Goal: Task Accomplishment & Management: Complete application form

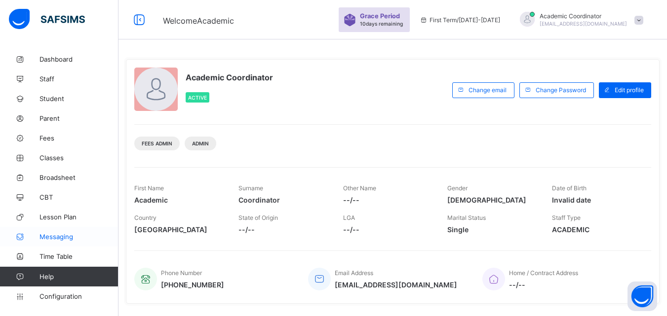
click at [60, 236] on span "Messaging" at bounding box center [78, 237] width 79 height 8
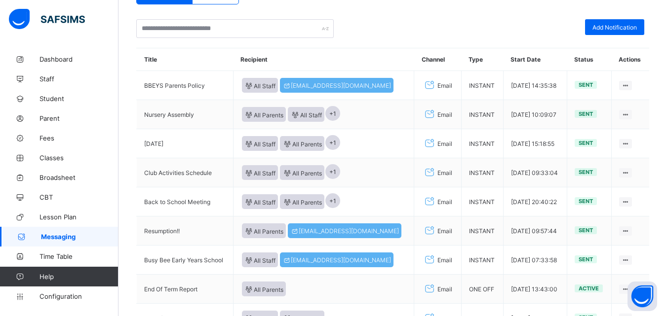
scroll to position [89, 0]
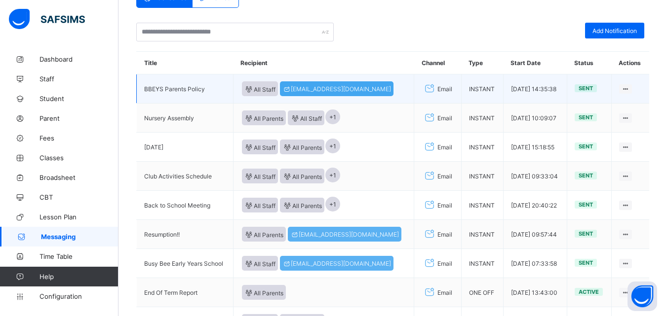
click at [316, 95] on div "[EMAIL_ADDRESS][DOMAIN_NAME]" at bounding box center [337, 88] width 114 height 15
click at [630, 88] on icon at bounding box center [626, 88] width 8 height 7
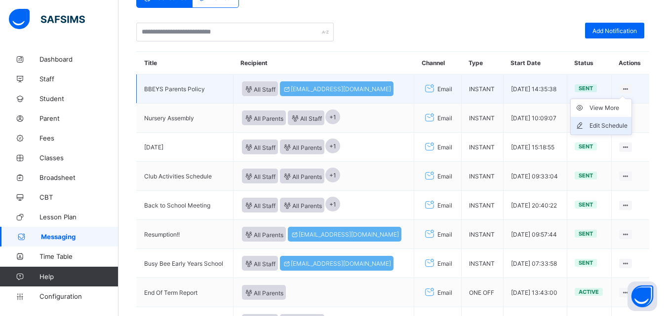
click at [614, 124] on div "Edit Schedule" at bounding box center [608, 126] width 38 height 10
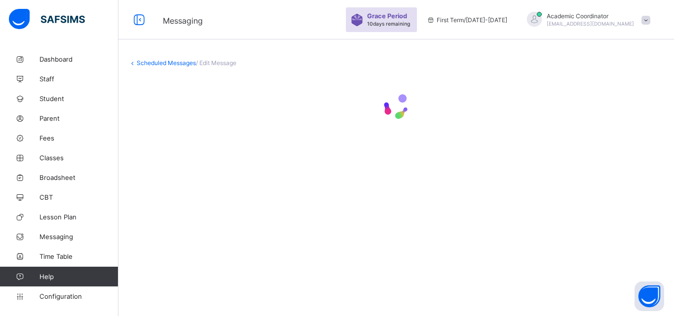
select select "*"
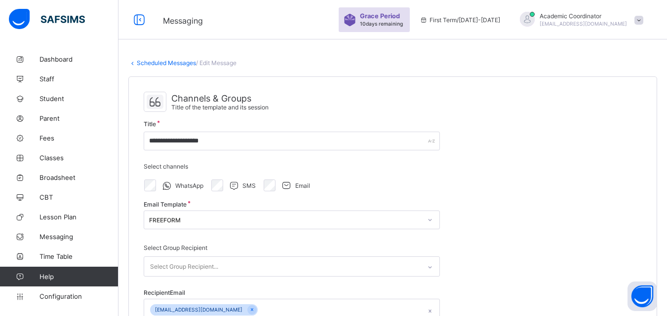
select select "****"
select select "*"
click at [72, 236] on span "Messaging" at bounding box center [78, 237] width 79 height 8
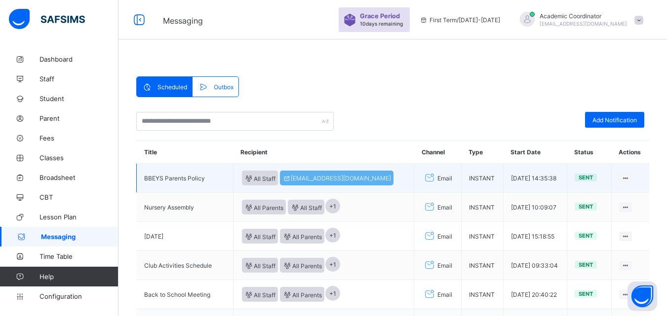
click at [209, 179] on td "BBEYS Parents Policy" at bounding box center [185, 178] width 97 height 29
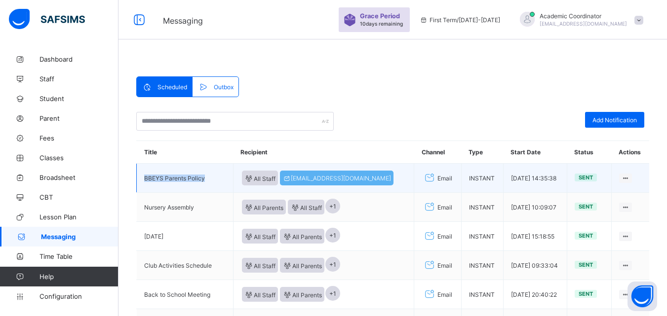
click at [209, 179] on td "BBEYS Parents Policy" at bounding box center [185, 178] width 97 height 29
click at [286, 176] on div "[EMAIL_ADDRESS][DOMAIN_NAME]" at bounding box center [337, 178] width 114 height 15
click at [265, 179] on span "All Staff" at bounding box center [260, 178] width 32 height 8
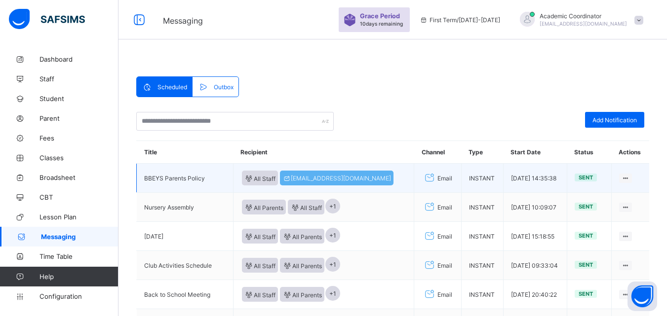
click at [200, 173] on td "BBEYS Parents Policy" at bounding box center [185, 178] width 97 height 29
click at [422, 176] on div "Email" at bounding box center [438, 178] width 32 height 14
click at [468, 179] on td "INSTANT" at bounding box center [482, 178] width 42 height 29
drag, startPoint x: 468, startPoint y: 179, endPoint x: 539, endPoint y: 177, distance: 71.1
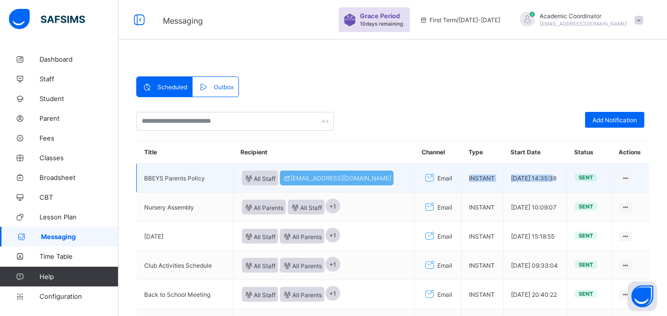
click at [539, 177] on tr "BBEYS Parents Policy All Staff [EMAIL_ADDRESS][DOMAIN_NAME] Email INSTANT [DATE…" at bounding box center [393, 178] width 513 height 29
click at [539, 177] on td "[DATE] 14:35:38" at bounding box center [535, 178] width 64 height 29
drag, startPoint x: 592, startPoint y: 179, endPoint x: 630, endPoint y: 175, distance: 38.7
click at [630, 175] on tr "BBEYS Parents Policy All Staff [EMAIL_ADDRESS][DOMAIN_NAME] Email INSTANT [DATE…" at bounding box center [393, 178] width 513 height 29
click at [620, 200] on div "View More" at bounding box center [608, 198] width 38 height 10
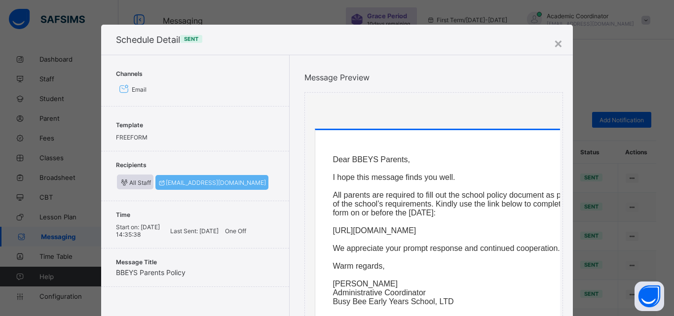
scroll to position [223, 0]
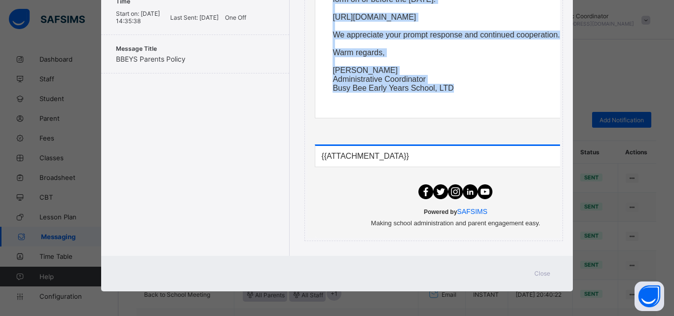
drag, startPoint x: 330, startPoint y: 155, endPoint x: 534, endPoint y: 114, distance: 208.6
click at [534, 114] on div "Dear BBEYS Parents, I hope this message finds you well. All parents are require…" at bounding box center [455, 17] width 280 height 201
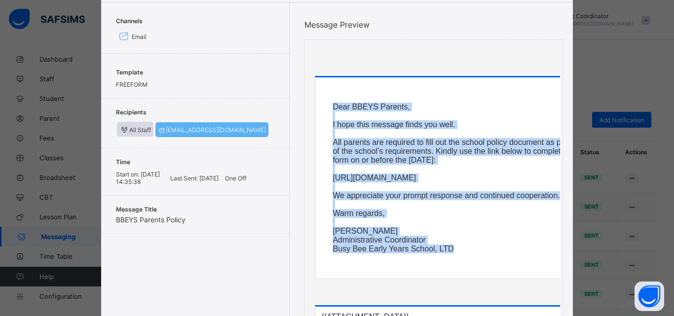
scroll to position [51, 0]
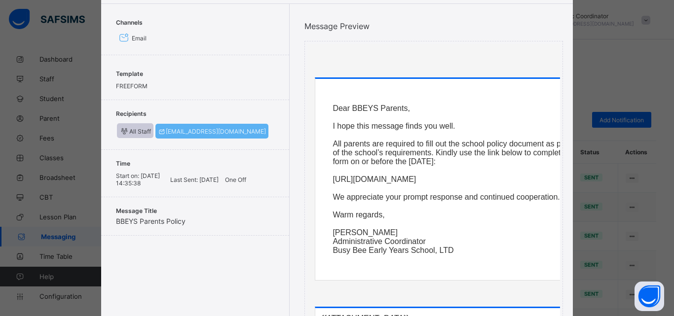
click at [136, 132] on span "All Staff" at bounding box center [135, 131] width 32 height 8
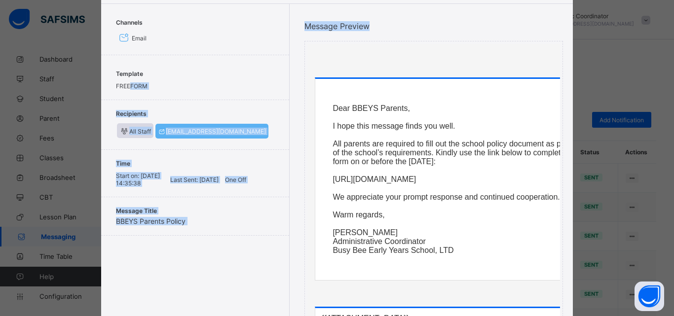
drag, startPoint x: 129, startPoint y: 90, endPoint x: 428, endPoint y: 185, distance: 313.5
click at [428, 185] on div "Channels Email Template FREEFORM Recipients All Staff [EMAIL_ADDRESS][DOMAIN_NA…" at bounding box center [337, 211] width 472 height 415
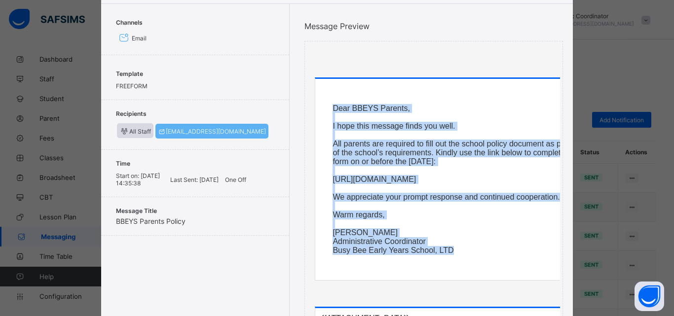
drag, startPoint x: 480, startPoint y: 265, endPoint x: 305, endPoint y: 101, distance: 240.0
click at [308, 101] on td "Dear BBEYS Parents, I hope this message finds you well. All parents are require…" at bounding box center [456, 239] width 296 height 323
copy tr "Dear BBEYS Parents, I hope this message finds you well. All parents are require…"
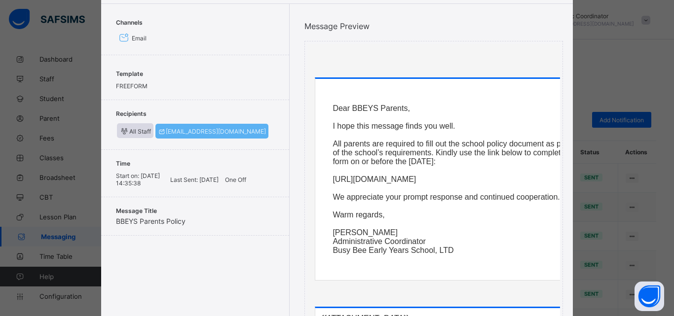
click at [631, 116] on div "× Schedule Detail Sent Channels Email Template FREEFORM Recipients All Staff [E…" at bounding box center [337, 158] width 674 height 316
click at [606, 49] on div "× Schedule Detail Sent Channels Email Template FREEFORM Recipients All Staff [E…" at bounding box center [337, 158] width 674 height 316
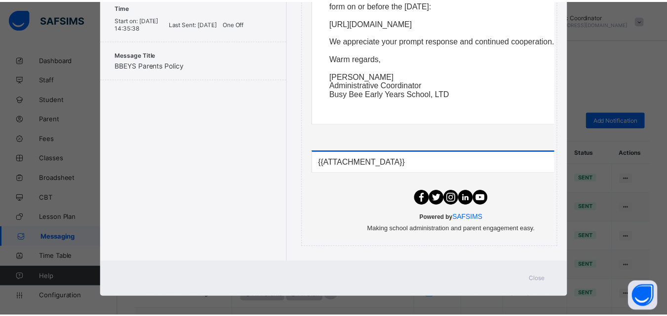
scroll to position [223, 0]
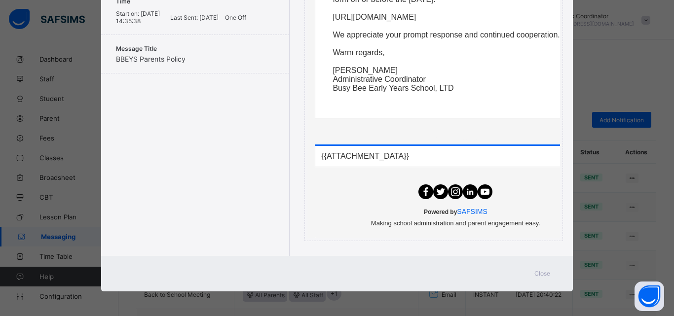
click at [618, 272] on div "× Schedule Detail Sent Channels Email Template FREEFORM Recipients All Staff [E…" at bounding box center [337, 158] width 674 height 316
click at [538, 272] on span "Close" at bounding box center [543, 273] width 16 height 7
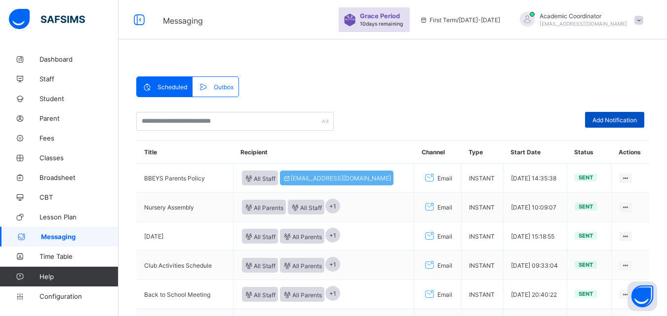
click at [613, 117] on span "Add Notification" at bounding box center [614, 120] width 44 height 7
select select "*"
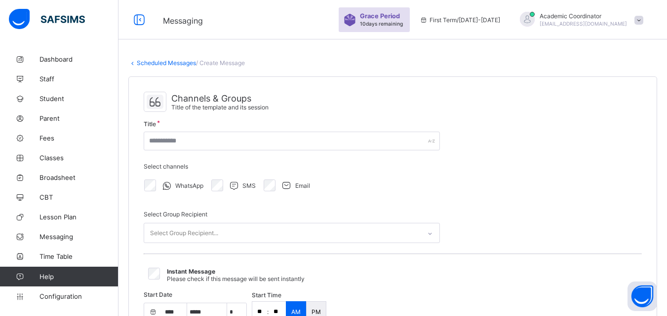
select select "****"
select select "*"
click at [316, 237] on div "Select Group Recipient..." at bounding box center [282, 233] width 276 height 19
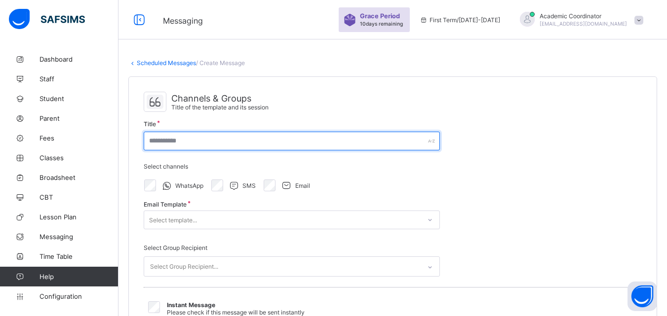
click at [353, 135] on input "text" at bounding box center [292, 141] width 296 height 19
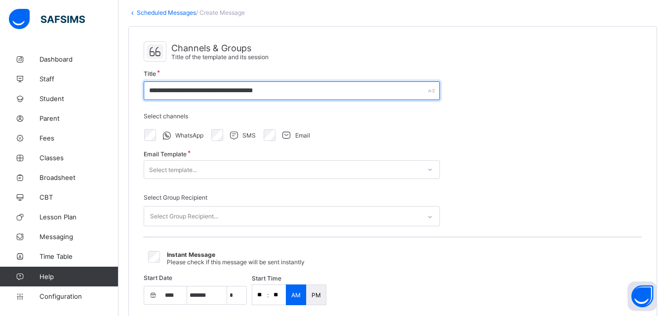
scroll to position [51, 0]
type input "**********"
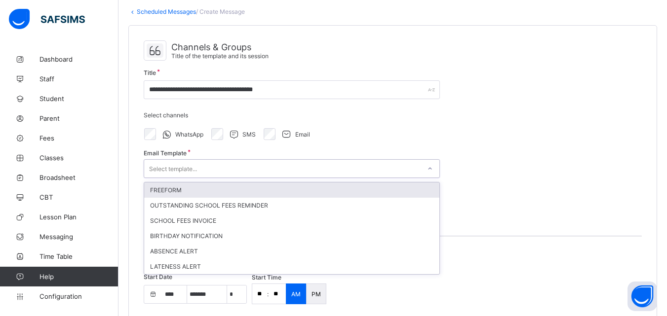
click at [421, 169] on div at bounding box center [430, 169] width 19 height 18
click at [368, 188] on div "FREEFORM" at bounding box center [291, 190] width 295 height 15
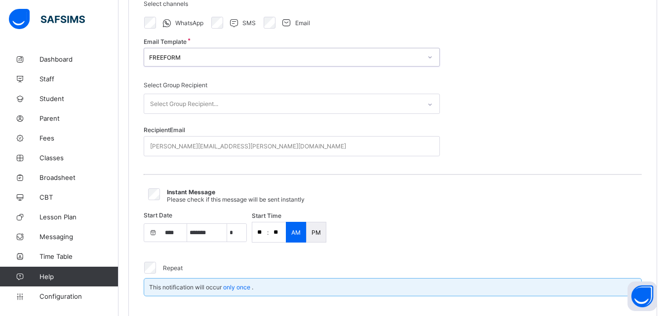
scroll to position [166, 0]
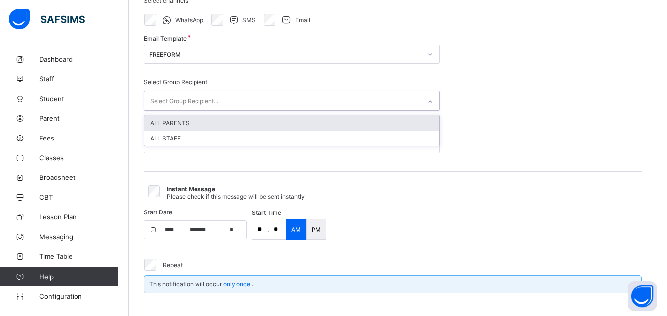
click at [416, 102] on div "Select Group Recipient..." at bounding box center [282, 100] width 276 height 19
click at [370, 129] on div "ALL PARENTS" at bounding box center [291, 123] width 295 height 15
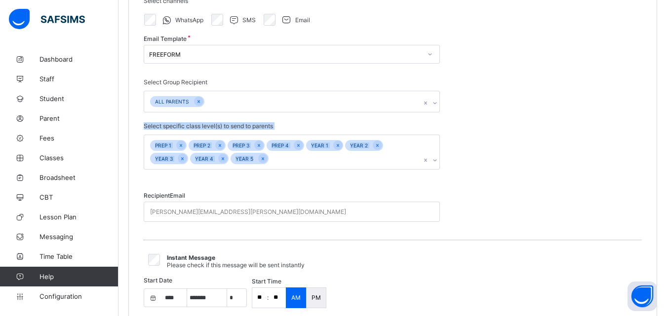
drag, startPoint x: 666, startPoint y: 110, endPoint x: 674, endPoint y: 142, distance: 33.0
click at [667, 142] on html "Messaging Grace Period 10 days remaining First Term / [DATE]-[DATE] Academic Co…" at bounding box center [333, 314] width 667 height 960
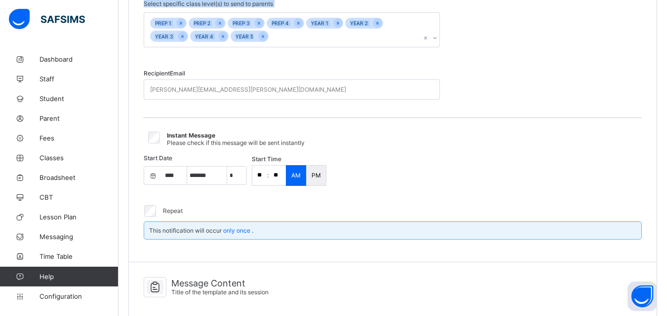
scroll to position [301, 0]
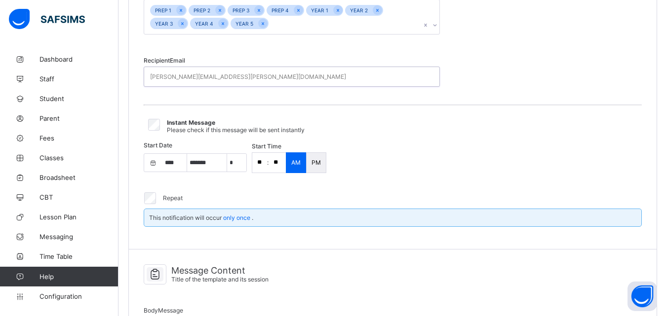
click at [305, 76] on div "[PERSON_NAME][EMAIL_ADDRESS][PERSON_NAME][DOMAIN_NAME]" at bounding box center [282, 76] width 276 height 19
type input "*"
type input "**********"
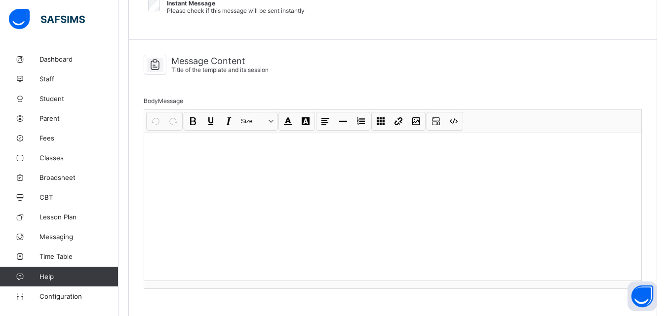
scroll to position [425, 0]
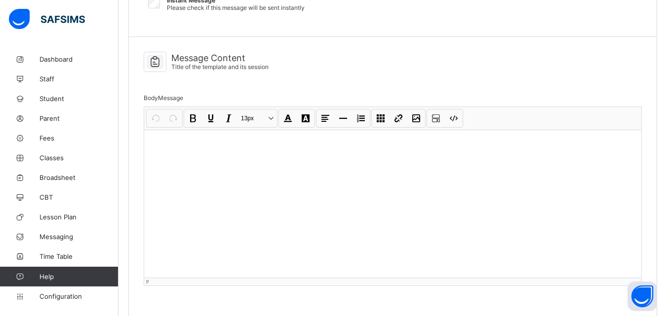
click at [217, 151] on div at bounding box center [392, 204] width 497 height 148
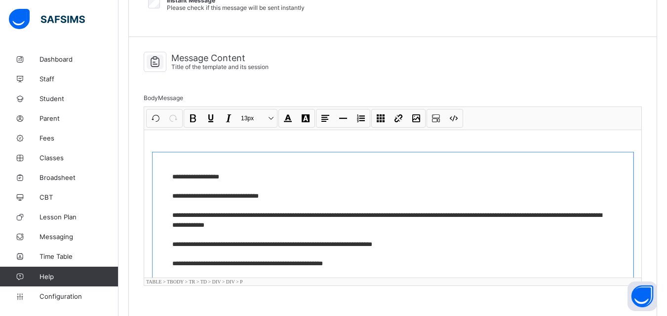
click at [599, 218] on p "**********" at bounding box center [392, 249] width 441 height 154
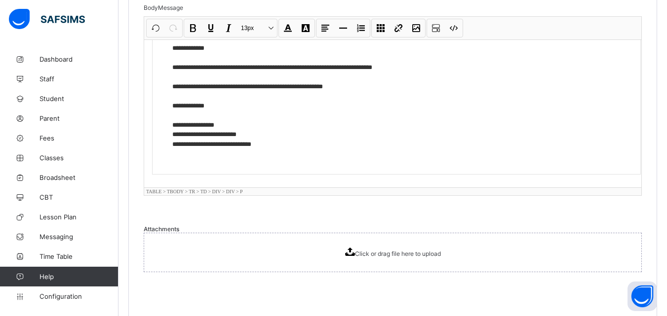
scroll to position [554, 0]
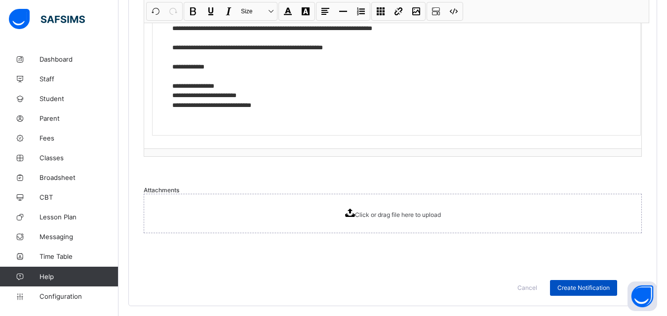
click at [592, 290] on span "Create Notification" at bounding box center [583, 287] width 52 height 7
click at [606, 285] on span "Create Notification" at bounding box center [583, 287] width 52 height 7
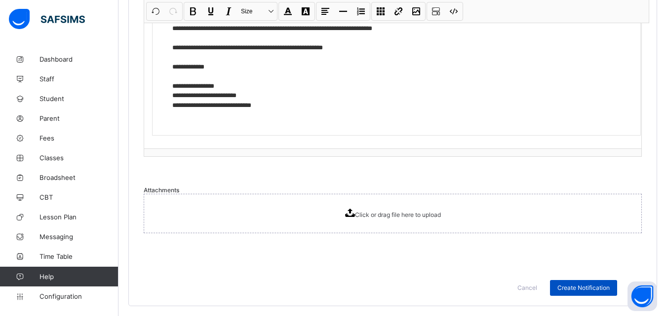
click at [606, 285] on span "Create Notification" at bounding box center [583, 287] width 52 height 7
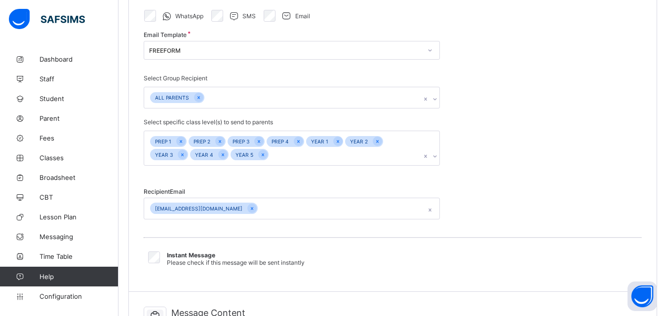
scroll to position [0, 0]
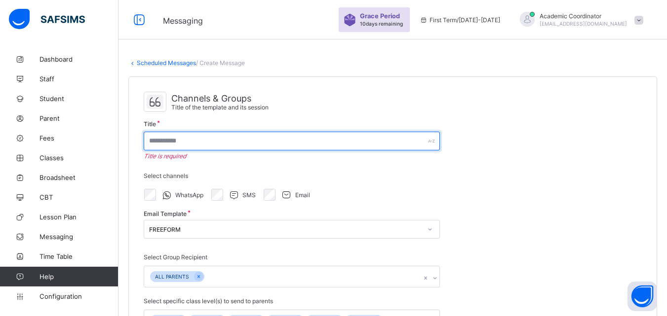
click at [366, 142] on input "text" at bounding box center [292, 141] width 296 height 19
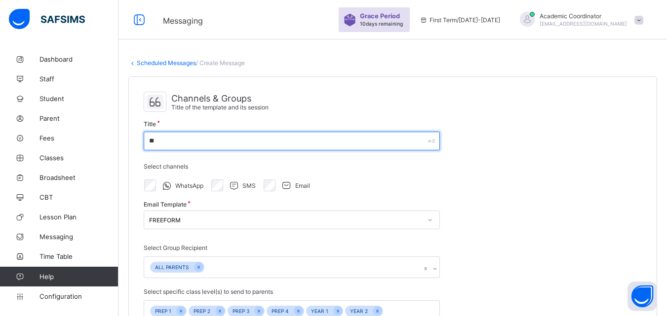
type input "*"
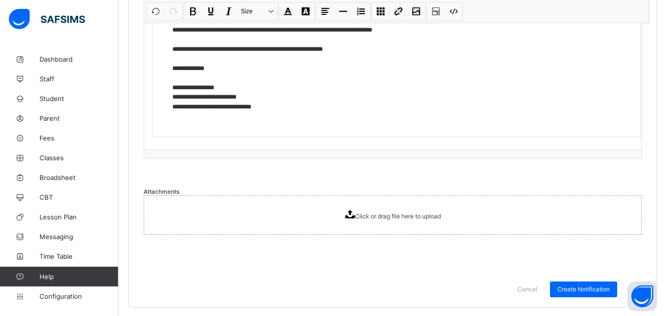
scroll to position [554, 0]
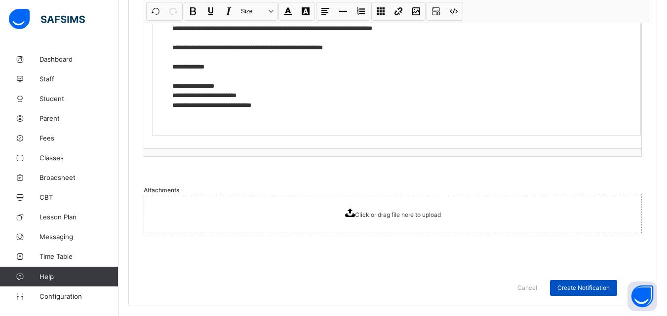
type input "**********"
click at [600, 287] on span "Create Notification" at bounding box center [583, 287] width 52 height 7
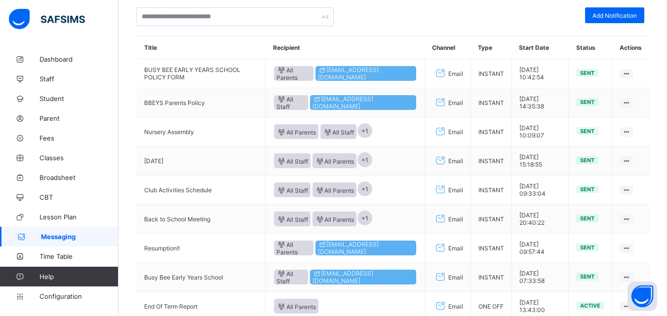
scroll to position [10, 0]
